Goal: Task Accomplishment & Management: Use online tool/utility

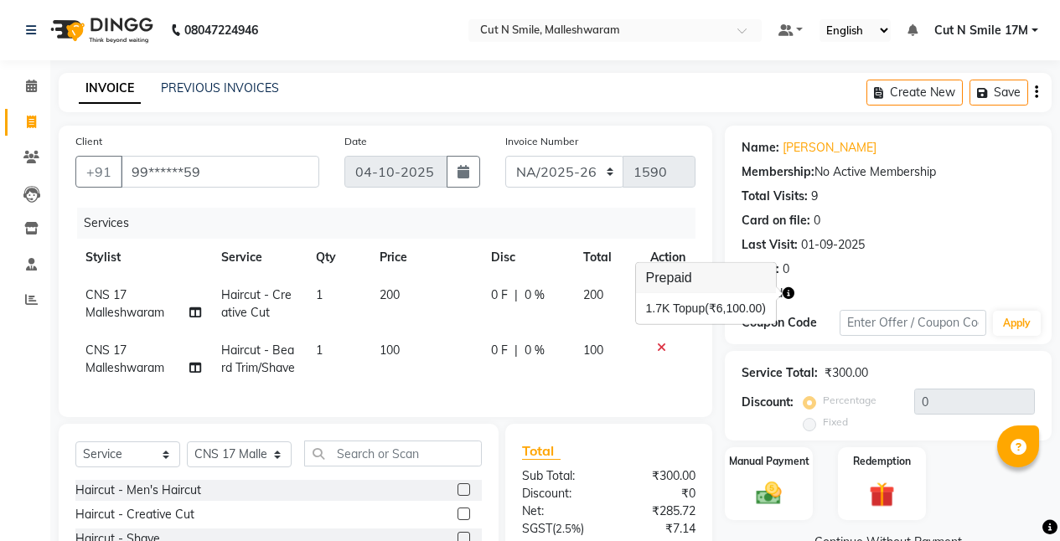
select select "7225"
select select "service"
select select "60630"
click at [35, 157] on icon at bounding box center [31, 157] width 16 height 13
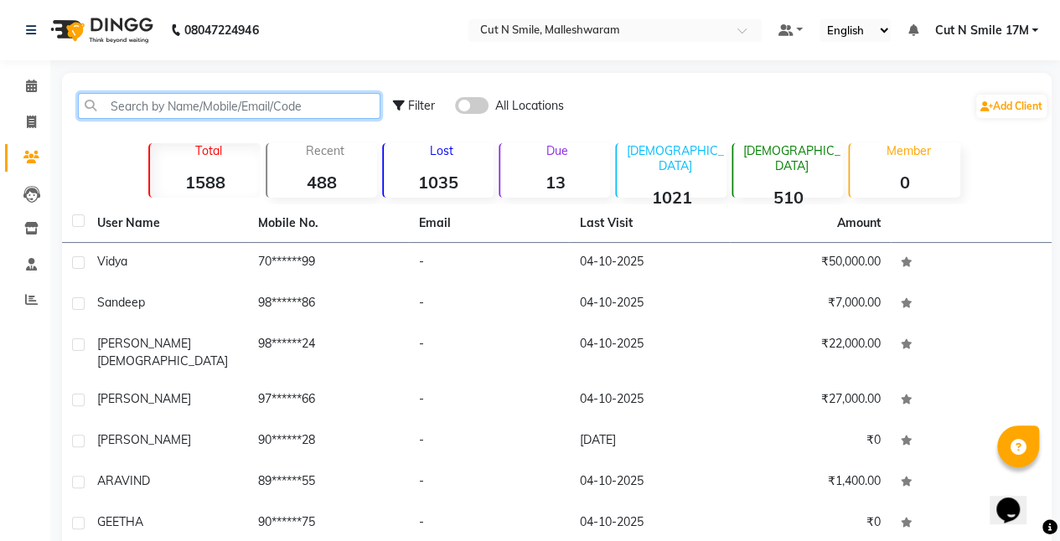
click at [324, 106] on input "text" at bounding box center [229, 106] width 303 height 26
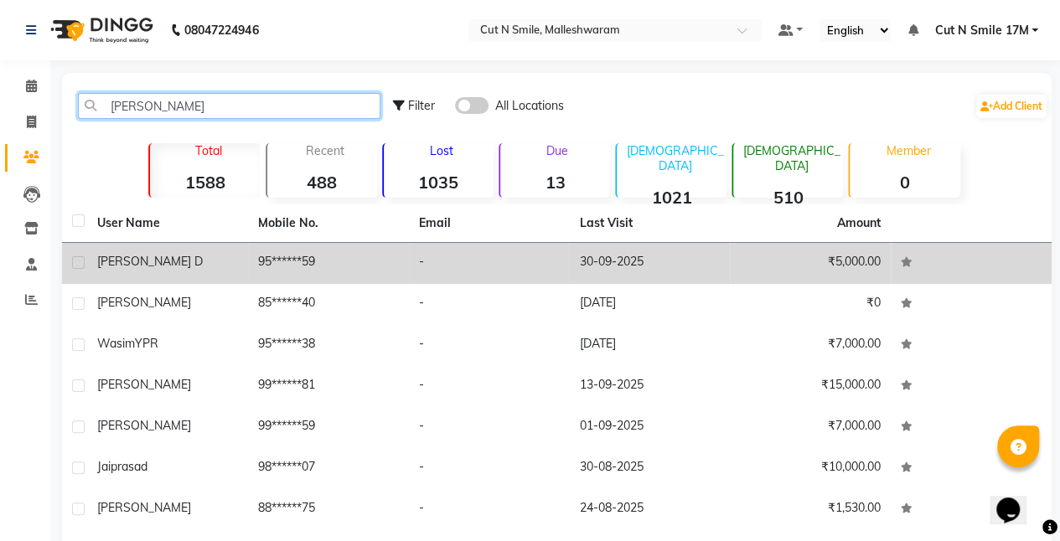
type input "[PERSON_NAME]"
click at [347, 273] on td "95******59" at bounding box center [328, 263] width 161 height 41
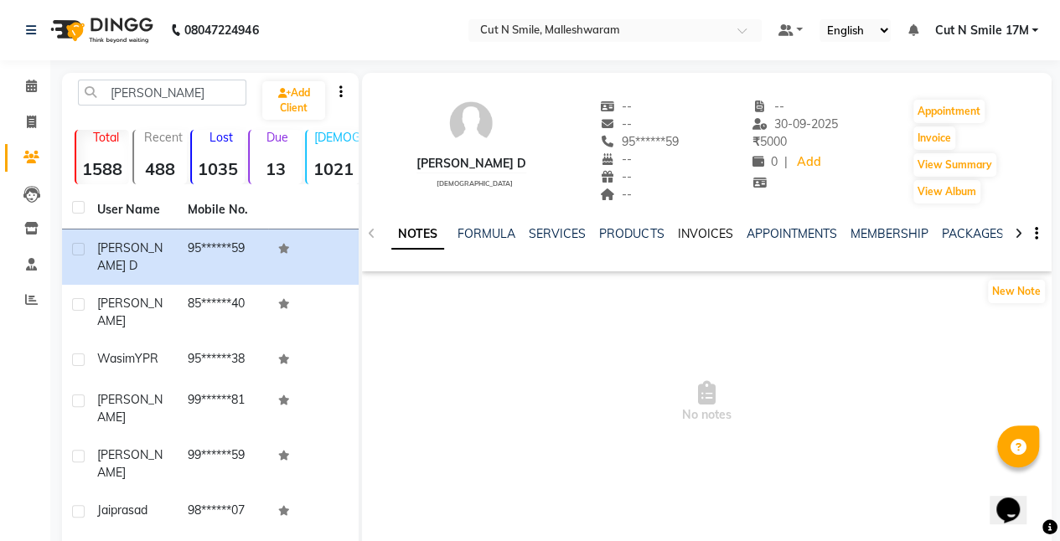
click at [707, 237] on link "INVOICES" at bounding box center [704, 233] width 55 height 15
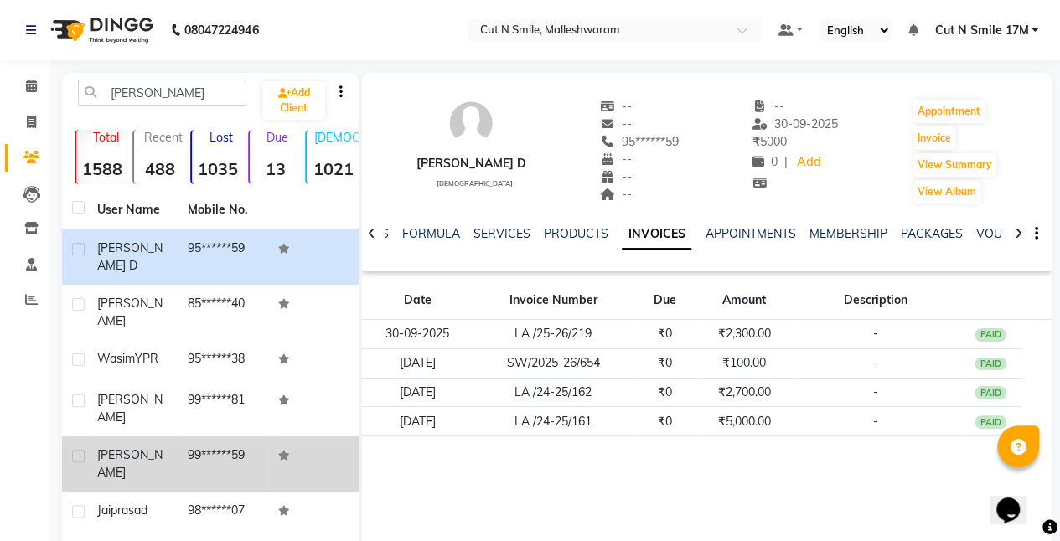
click at [111, 448] on span "[PERSON_NAME]" at bounding box center [129, 464] width 65 height 33
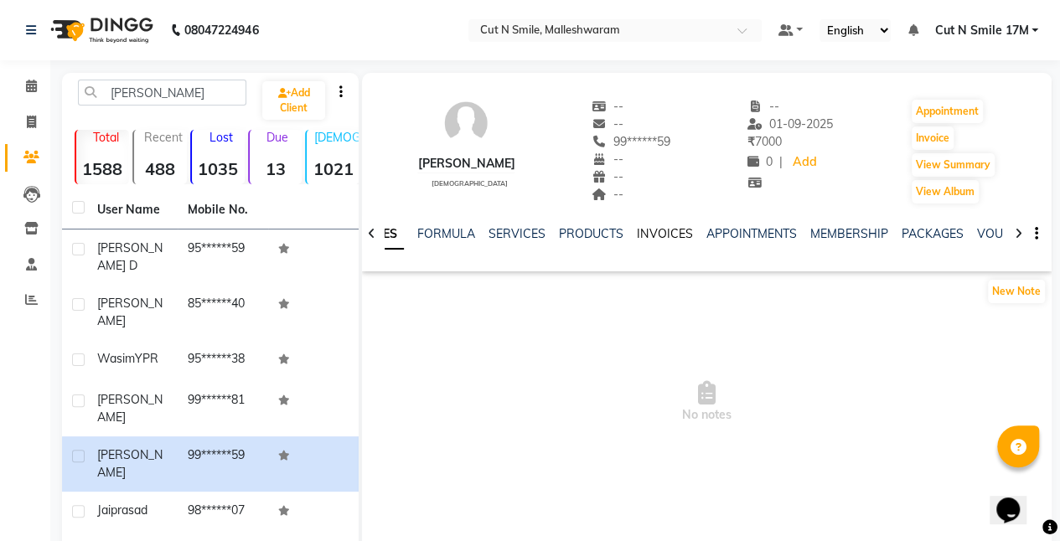
click at [647, 233] on link "INVOICES" at bounding box center [664, 233] width 55 height 15
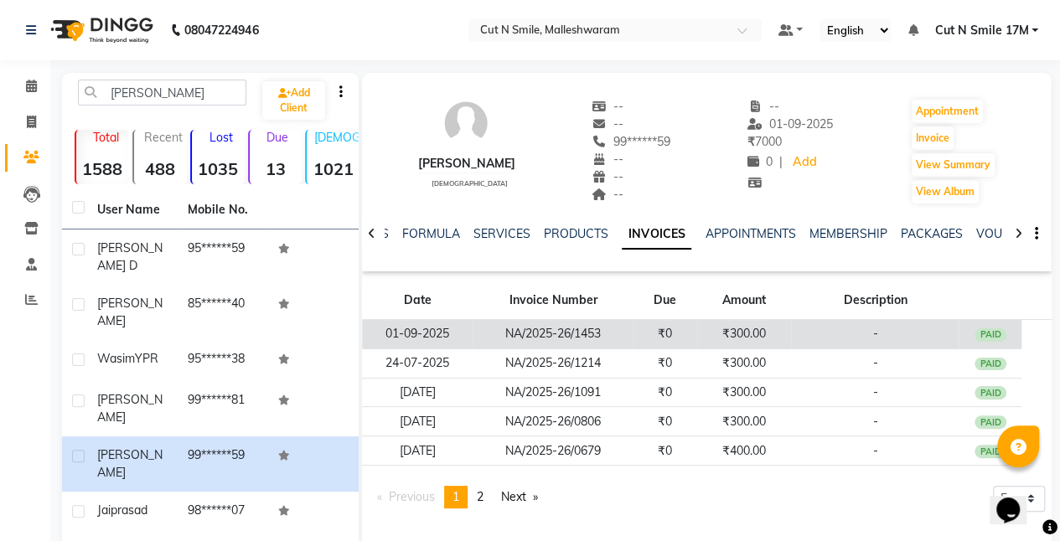
click at [743, 322] on td "₹300.00" at bounding box center [744, 334] width 95 height 29
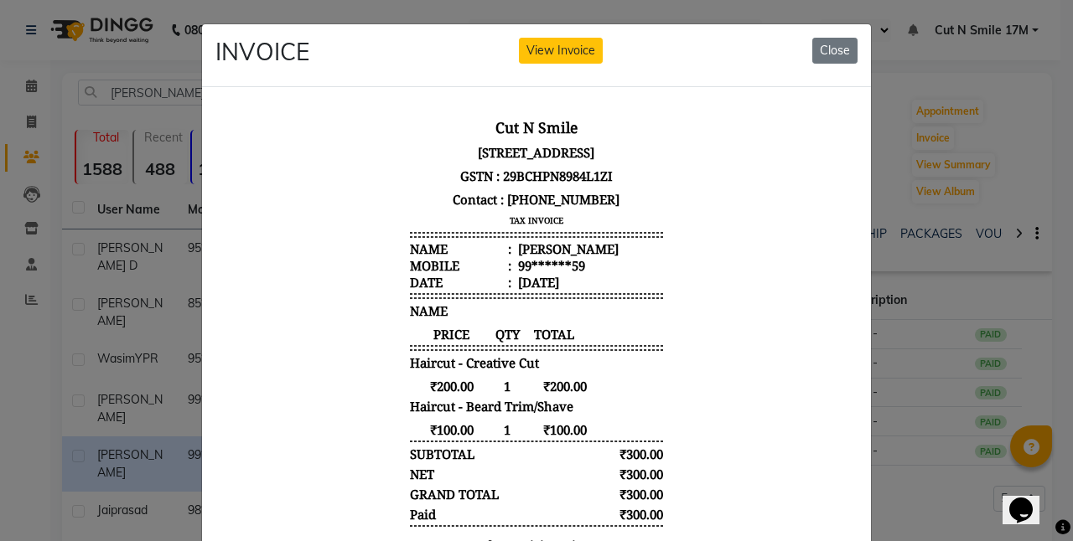
drag, startPoint x: 838, startPoint y: 269, endPoint x: 1066, endPoint y: 286, distance: 228.6
click at [828, 54] on button "Close" at bounding box center [834, 51] width 45 height 26
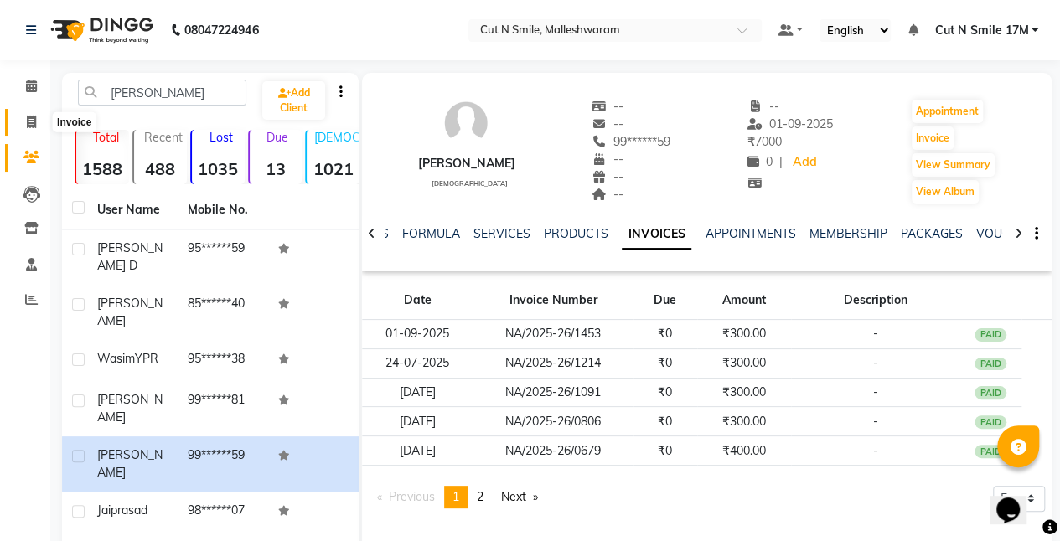
click at [30, 118] on icon at bounding box center [31, 122] width 9 height 13
select select "service"
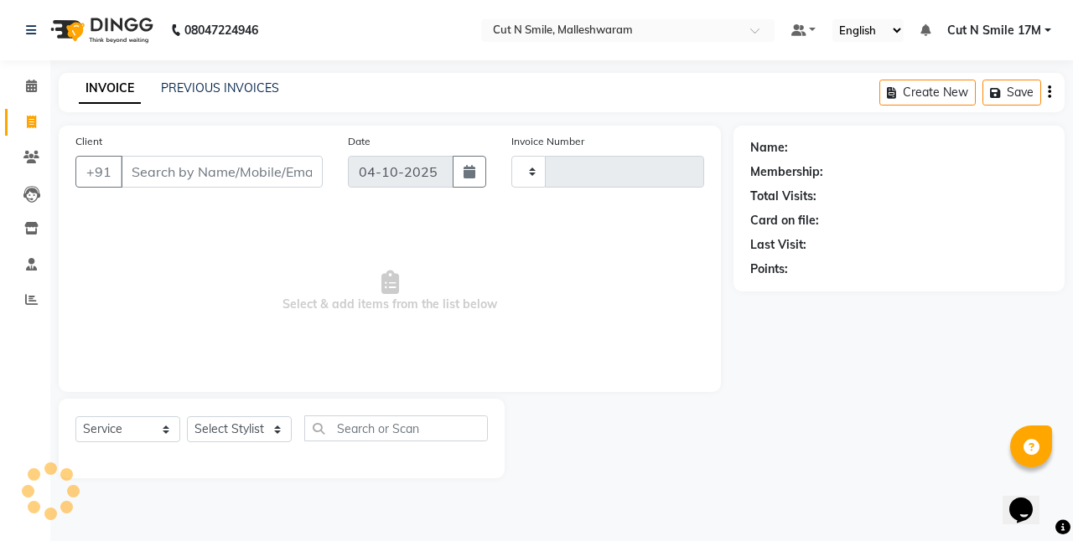
type input "223"
click at [557, 167] on select "NW/25-26 SW/2025-26 NA/2025-26 VN/25-26 LA /25-26" at bounding box center [570, 172] width 119 height 32
select select "7225"
click at [511, 156] on select "NW/25-26 SW/2025-26 NA/2025-26 VN/25-26 LA /25-26" at bounding box center [570, 172] width 119 height 32
type input "1590"
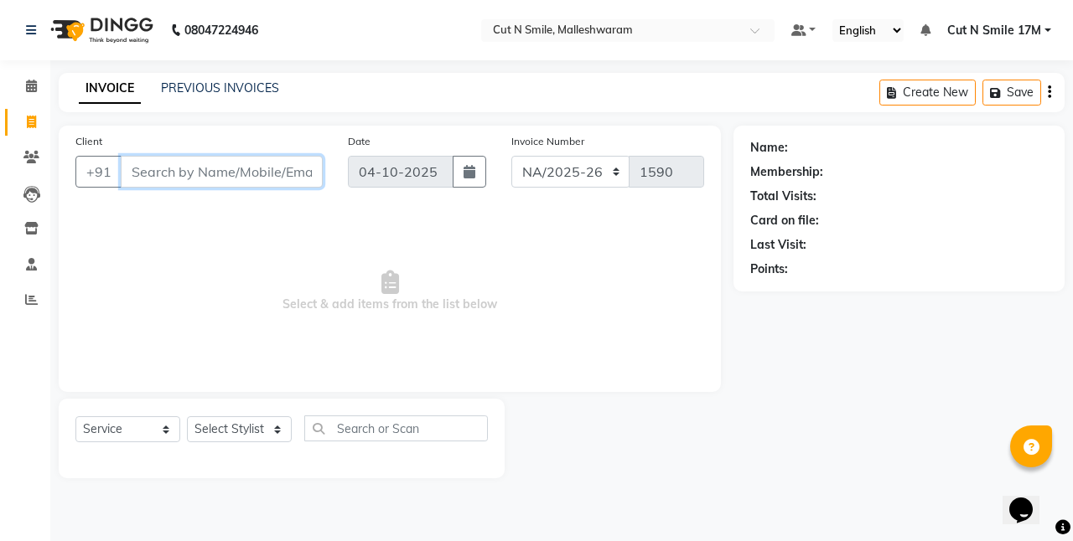
click at [290, 173] on input "Client" at bounding box center [222, 172] width 202 height 32
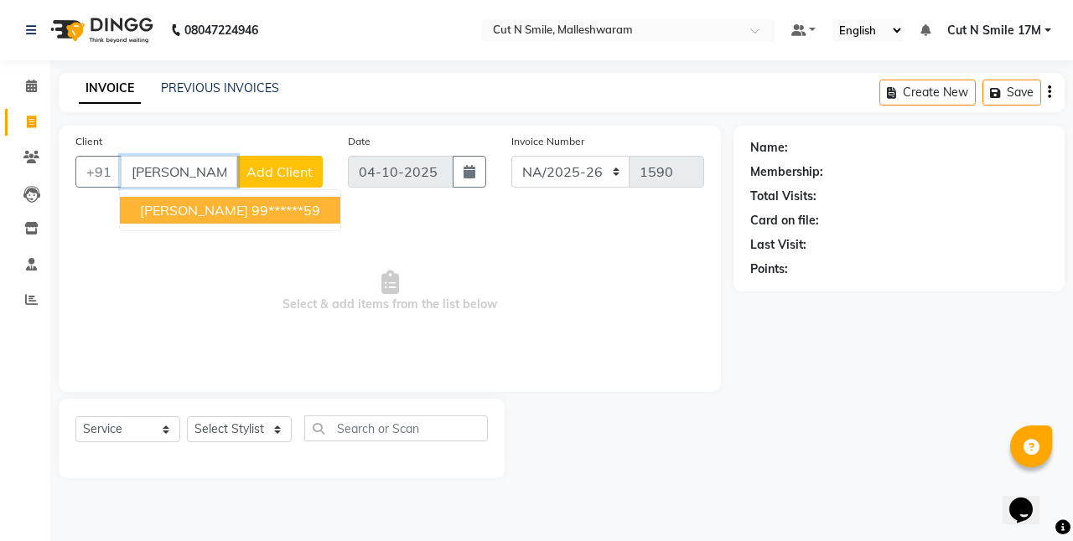
click at [238, 220] on button "[PERSON_NAME] 99******59" at bounding box center [230, 210] width 220 height 27
type input "99******59"
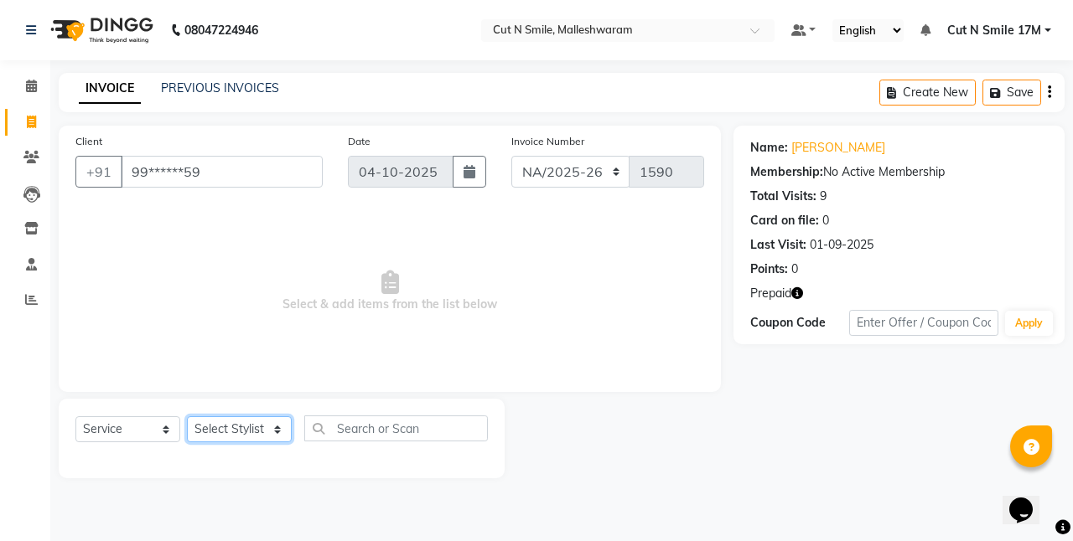
click at [249, 422] on select "Select Stylist [PERSON_NAME] 17M [PERSON_NAME] 9M Ajim 17M [PERSON_NAME] 17M [P…" at bounding box center [239, 430] width 105 height 26
select select "60630"
click at [187, 417] on select "Select Stylist [PERSON_NAME] 17M [PERSON_NAME] 9M Ajim 17M [PERSON_NAME] 17M [P…" at bounding box center [239, 430] width 105 height 26
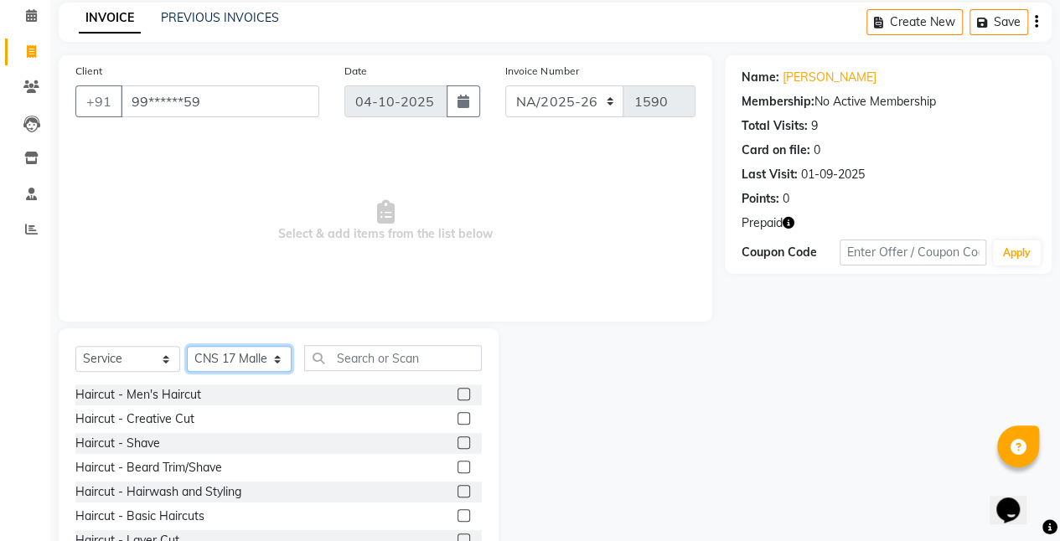
scroll to position [129, 0]
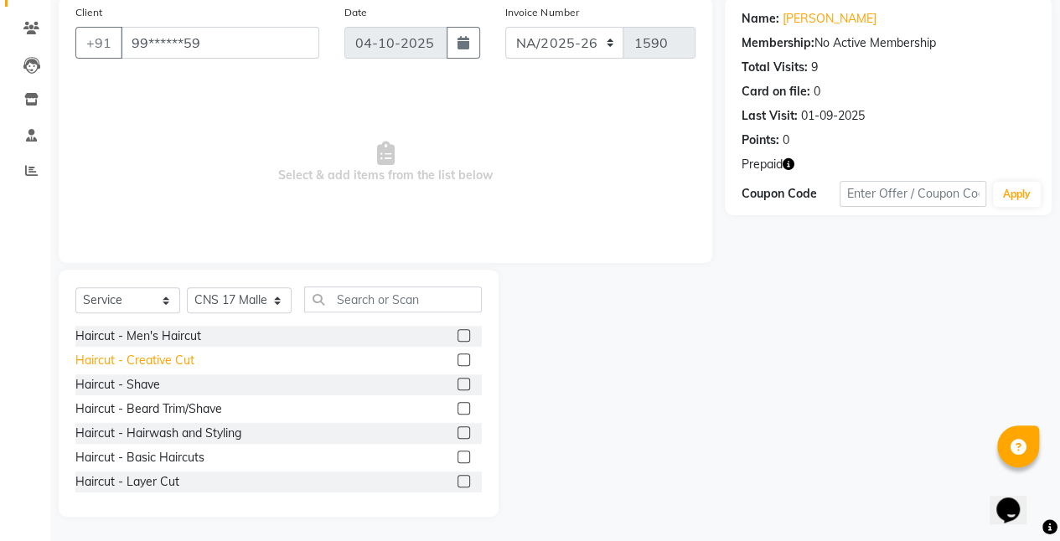
click at [181, 360] on div "Haircut - Creative Cut" at bounding box center [134, 361] width 119 height 18
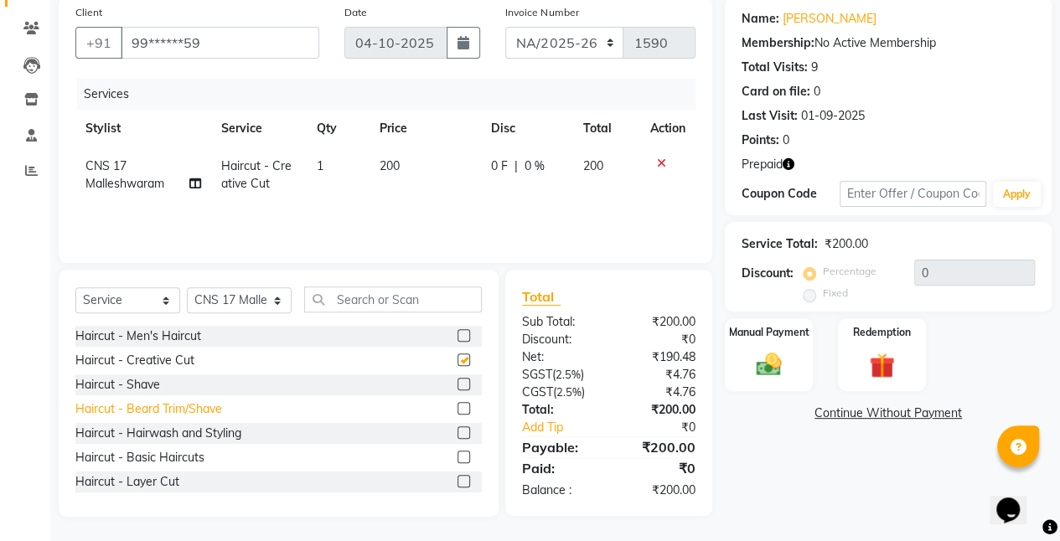
checkbox input "false"
click at [188, 402] on div "Haircut - Beard Trim/Shave" at bounding box center [148, 410] width 147 height 18
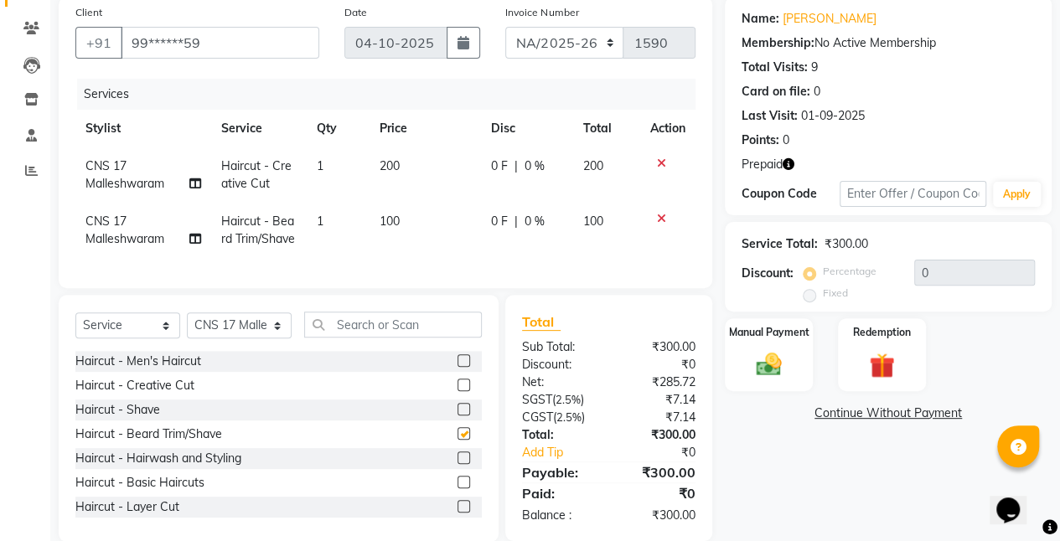
checkbox input "false"
click at [899, 347] on div "Redemption" at bounding box center [881, 355] width 91 height 76
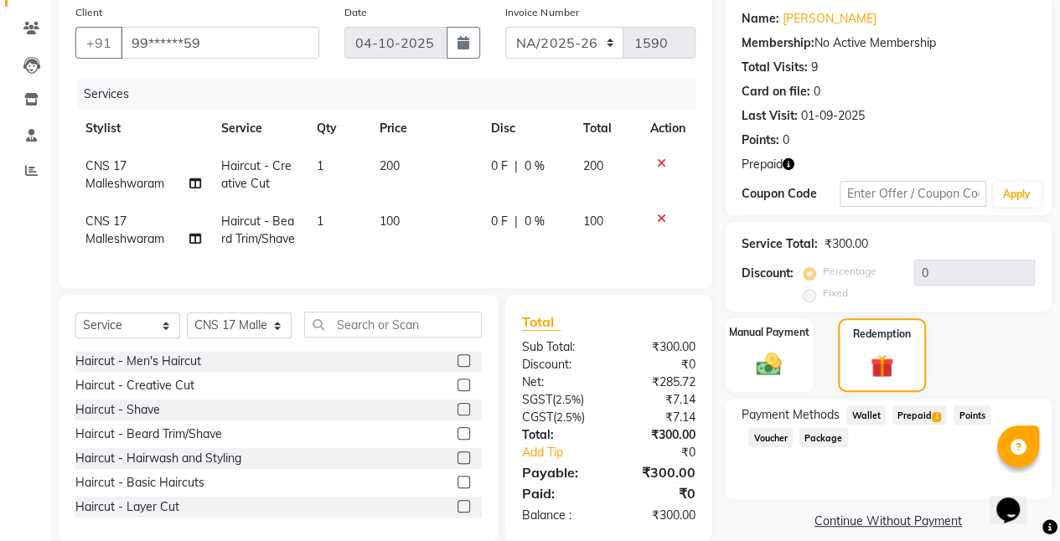
click at [915, 411] on span "Prepaid 1" at bounding box center [920, 415] width 54 height 19
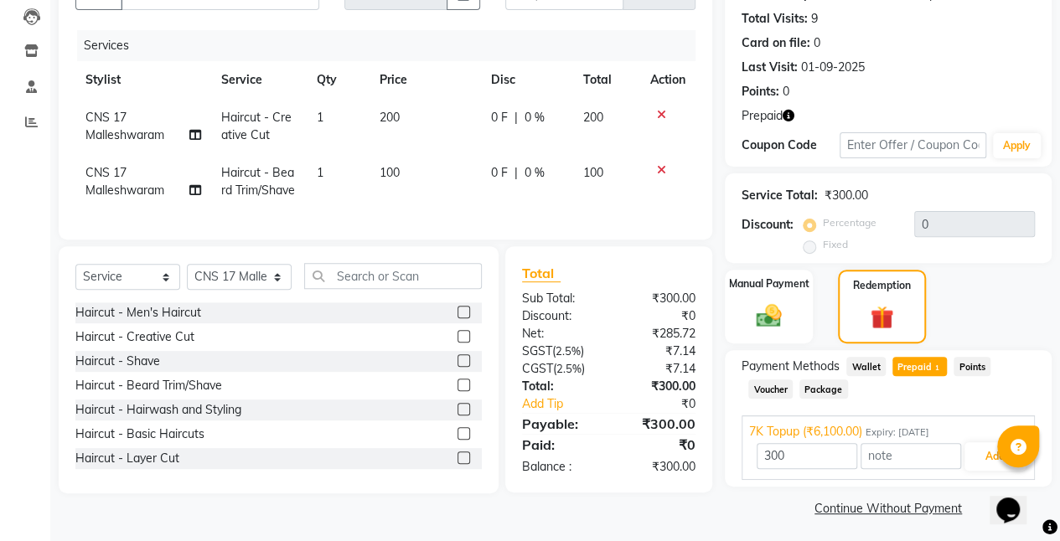
scroll to position [183, 0]
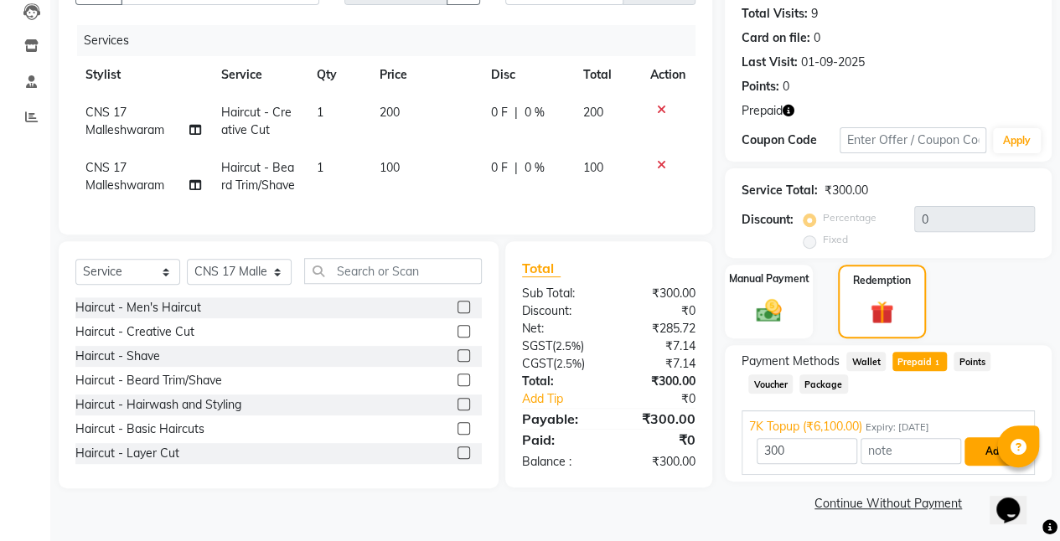
click at [982, 448] on button "Add" at bounding box center [995, 452] width 61 height 28
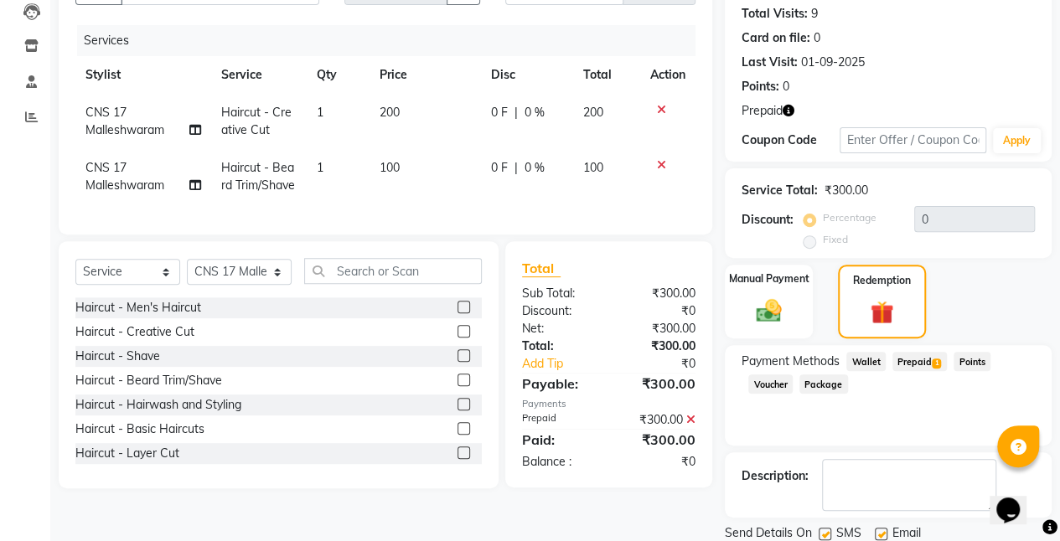
scroll to position [240, 0]
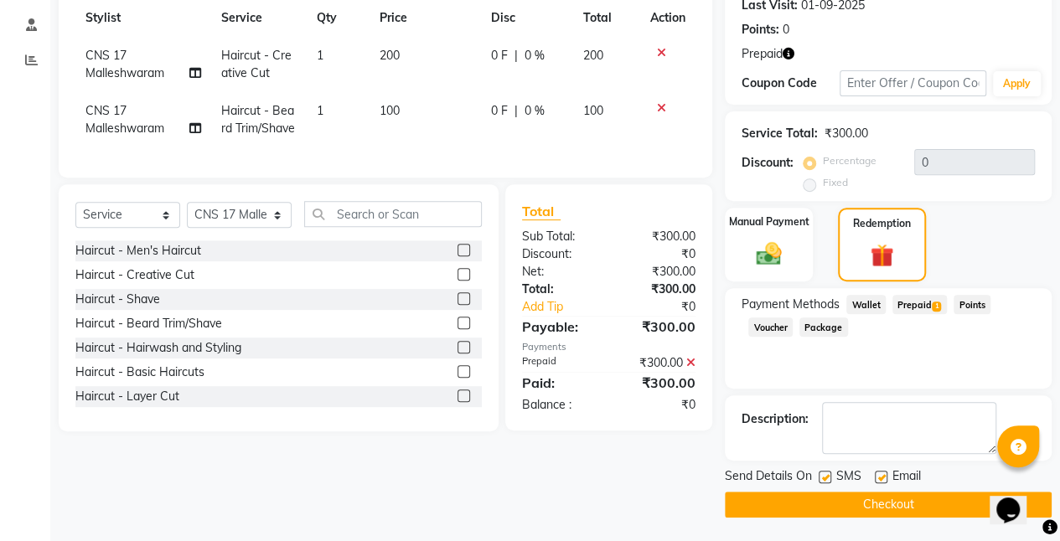
click at [887, 495] on button "Checkout" at bounding box center [888, 505] width 327 height 26
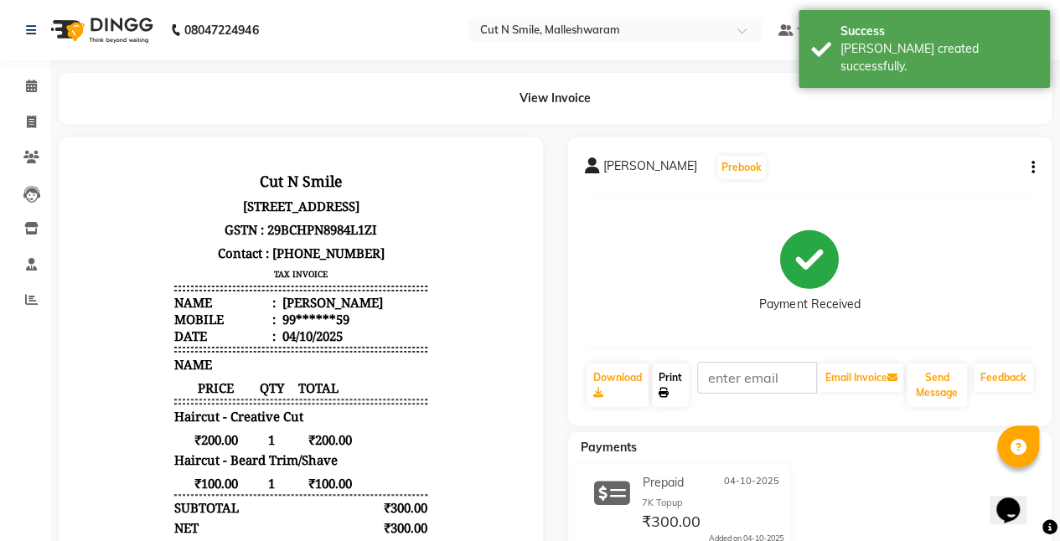
click at [669, 377] on link "Print" at bounding box center [670, 386] width 37 height 44
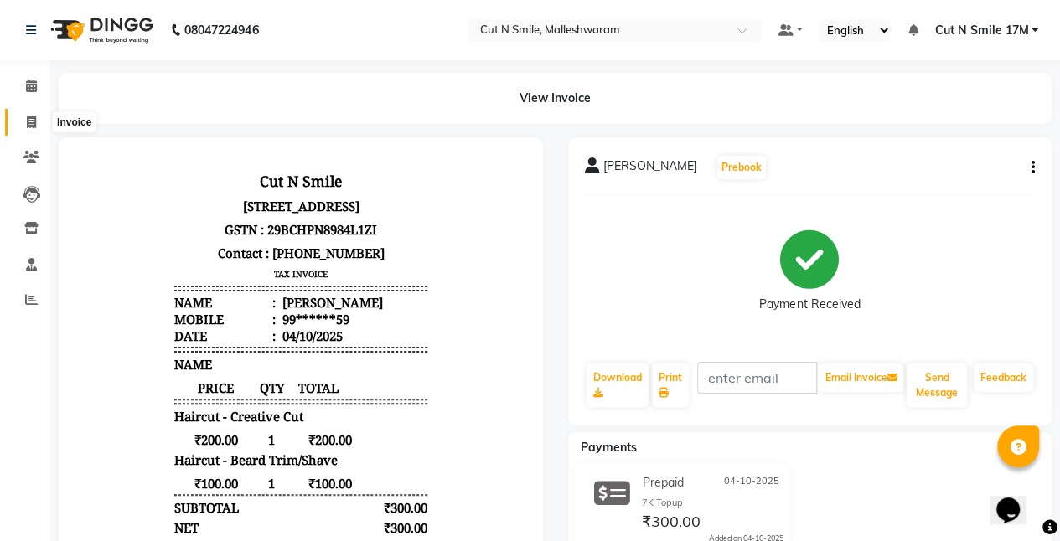
click at [34, 122] on icon at bounding box center [31, 122] width 9 height 13
select select "service"
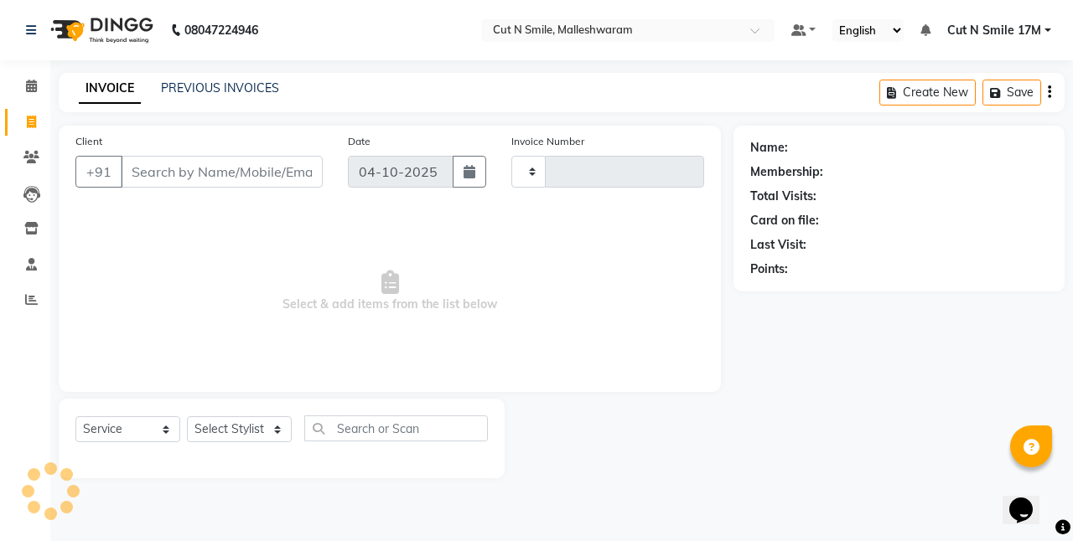
type input "223"
click at [541, 171] on select "NW/25-26 SW/2025-26 NA/2025-26 VN/25-26 LA /25-26" at bounding box center [570, 172] width 119 height 32
select select "7225"
click at [511, 156] on select "NW/25-26 SW/2025-26 NA/2025-26 VN/25-26 LA /25-26" at bounding box center [570, 172] width 119 height 32
type input "1591"
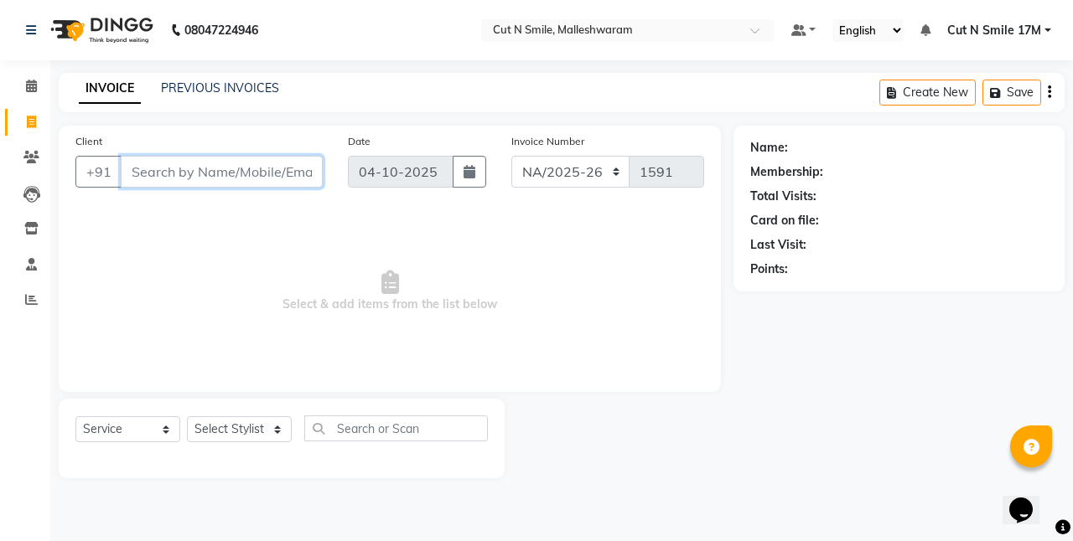
click at [246, 183] on input "Client" at bounding box center [222, 172] width 202 height 32
click at [248, 165] on input "Client" at bounding box center [222, 172] width 202 height 32
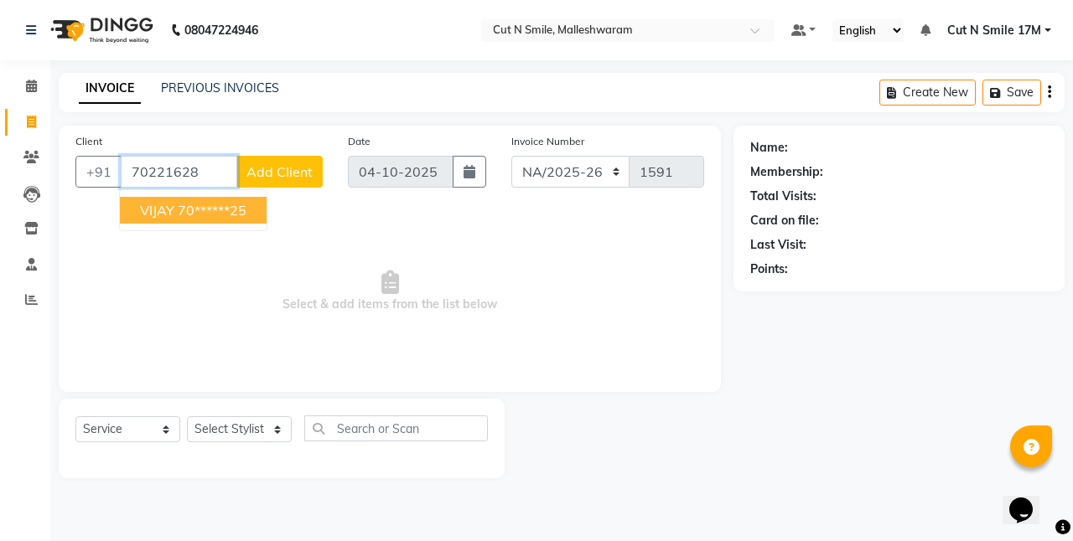
click at [238, 206] on ngb-highlight "70******25" at bounding box center [212, 210] width 69 height 17
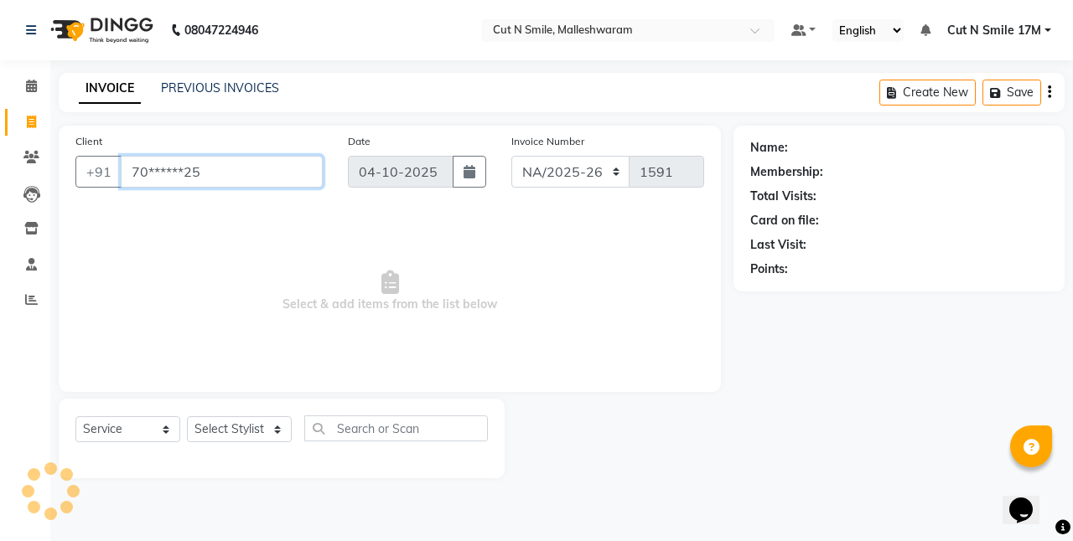
type input "70******25"
